Goal: Information Seeking & Learning: Learn about a topic

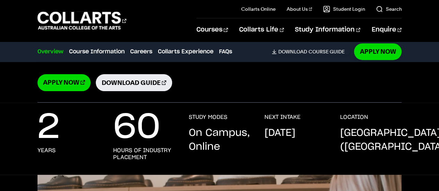
scroll to position [164, 0]
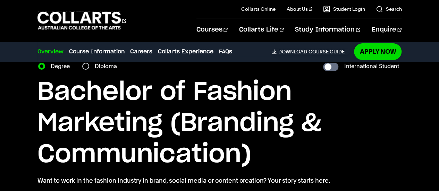
scroll to position [34, 0]
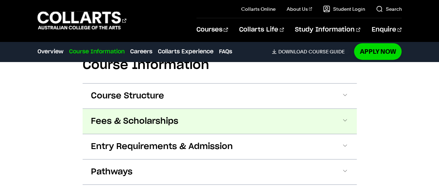
click at [338, 113] on button "Fees & Scholarships" at bounding box center [220, 121] width 274 height 25
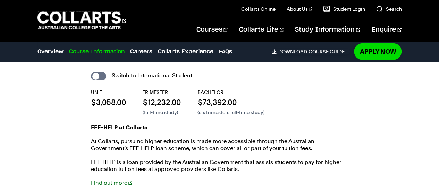
scroll to position [927, 0]
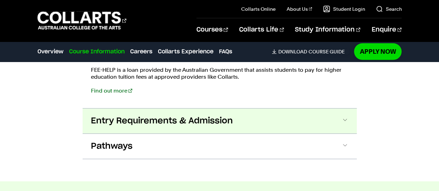
click at [342, 121] on span at bounding box center [344, 121] width 7 height 9
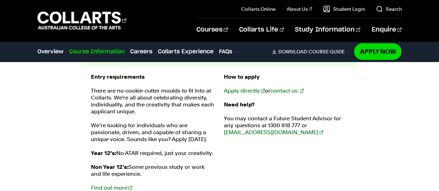
scroll to position [1082, 0]
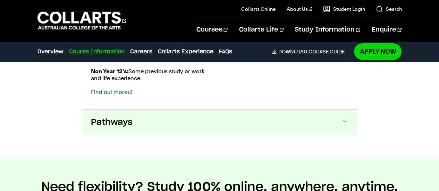
click at [324, 124] on button "Pathways" at bounding box center [220, 122] width 274 height 25
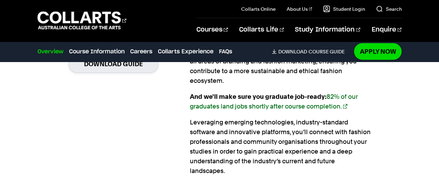
scroll to position [667, 0]
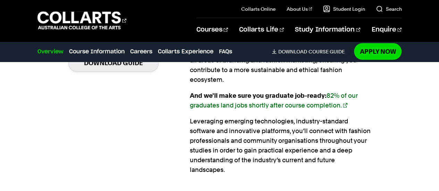
click at [342, 104] on link "82% of our graduates land jobs shortly after course completion." at bounding box center [274, 100] width 168 height 17
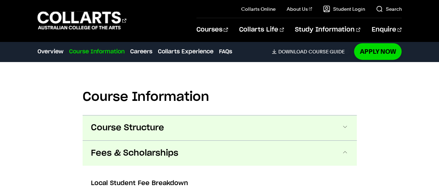
click at [352, 118] on button "Course Structure" at bounding box center [220, 128] width 274 height 25
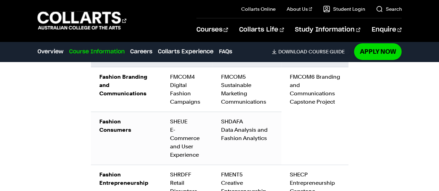
scroll to position [1187, 0]
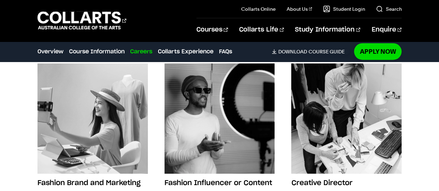
scroll to position [2170, 0]
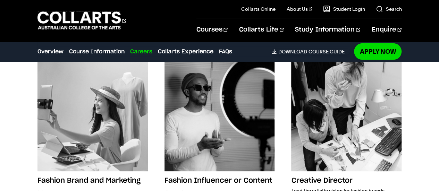
click at [405, 133] on div "Future Careers in Fashion Marketing Fashion career options as diverse as your w…" at bounding box center [219, 150] width 439 height 316
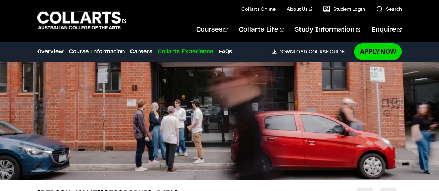
scroll to position [2510, 0]
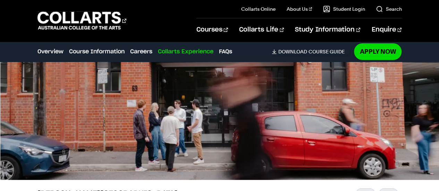
click at [395, 169] on img at bounding box center [219, 103] width 439 height 154
click at [389, 188] on div at bounding box center [388, 193] width 19 height 11
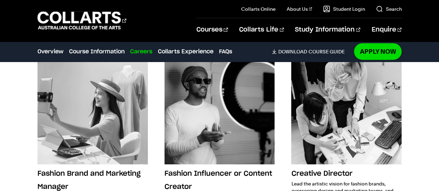
scroll to position [2177, 0]
